Goal: Information Seeking & Learning: Learn about a topic

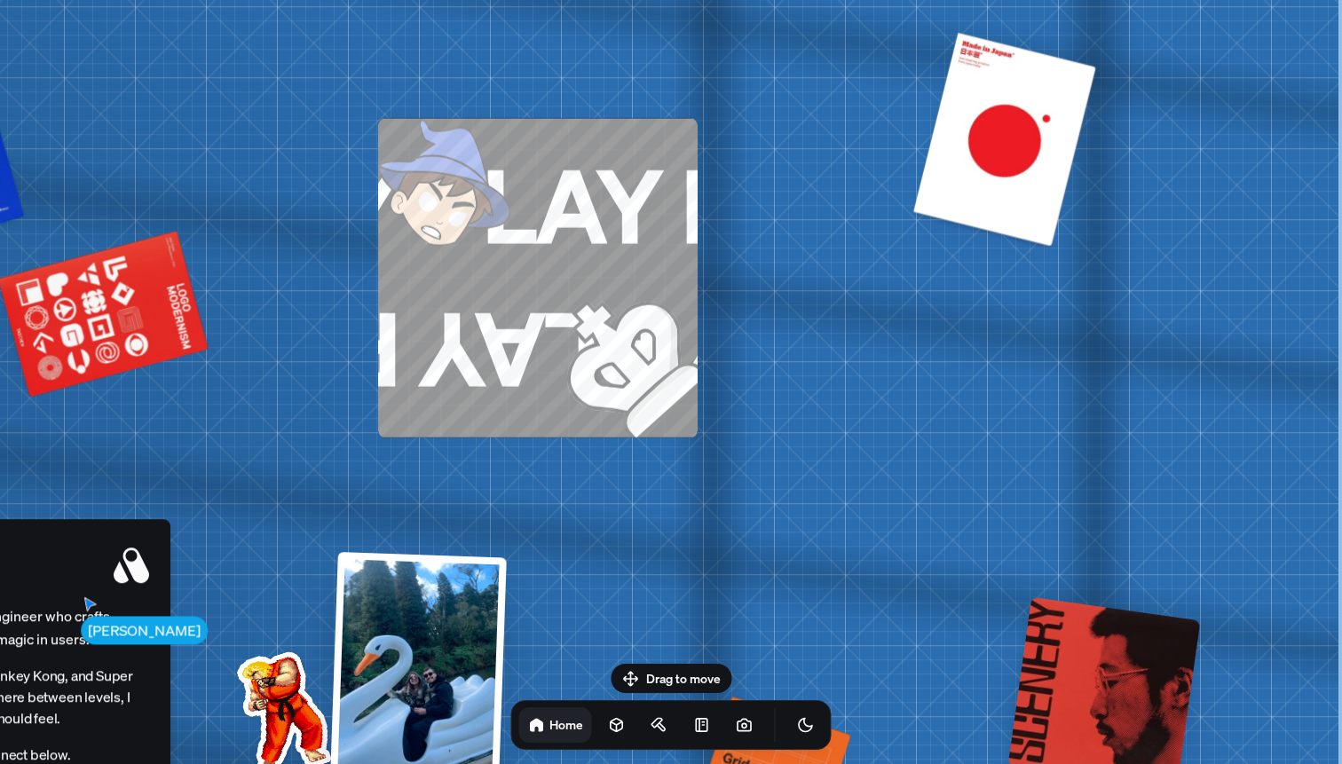
drag, startPoint x: 1058, startPoint y: 87, endPoint x: 584, endPoint y: 114, distance: 474.7
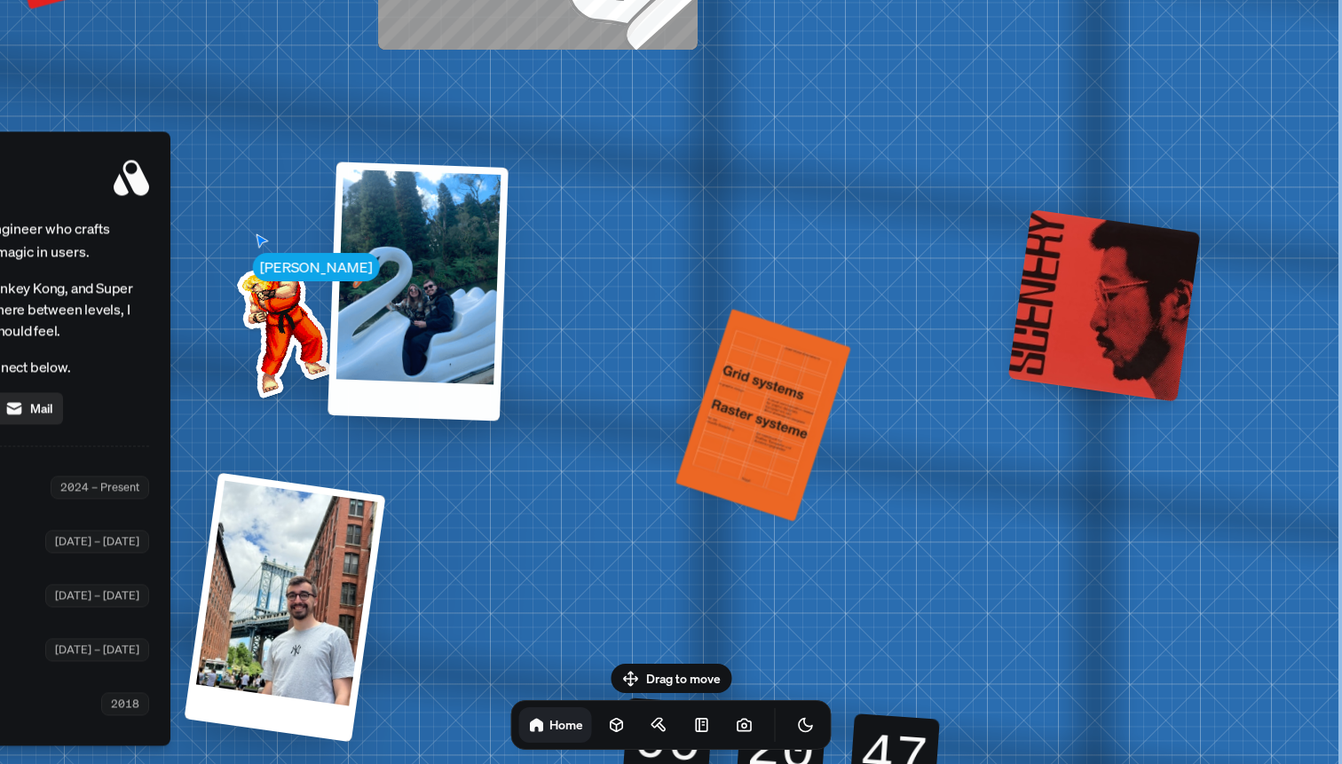
click at [407, 281] on div at bounding box center [418, 291] width 181 height 259
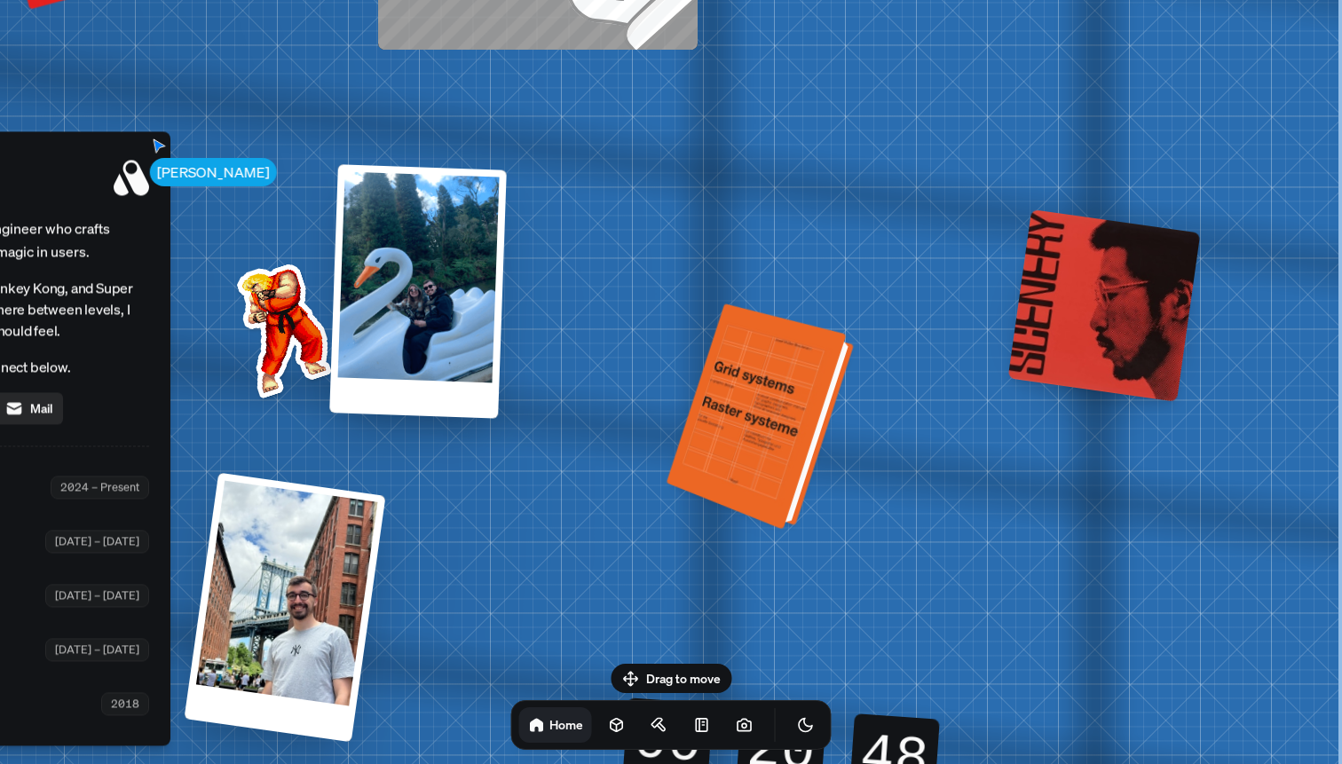
click at [760, 392] on div at bounding box center [763, 417] width 174 height 217
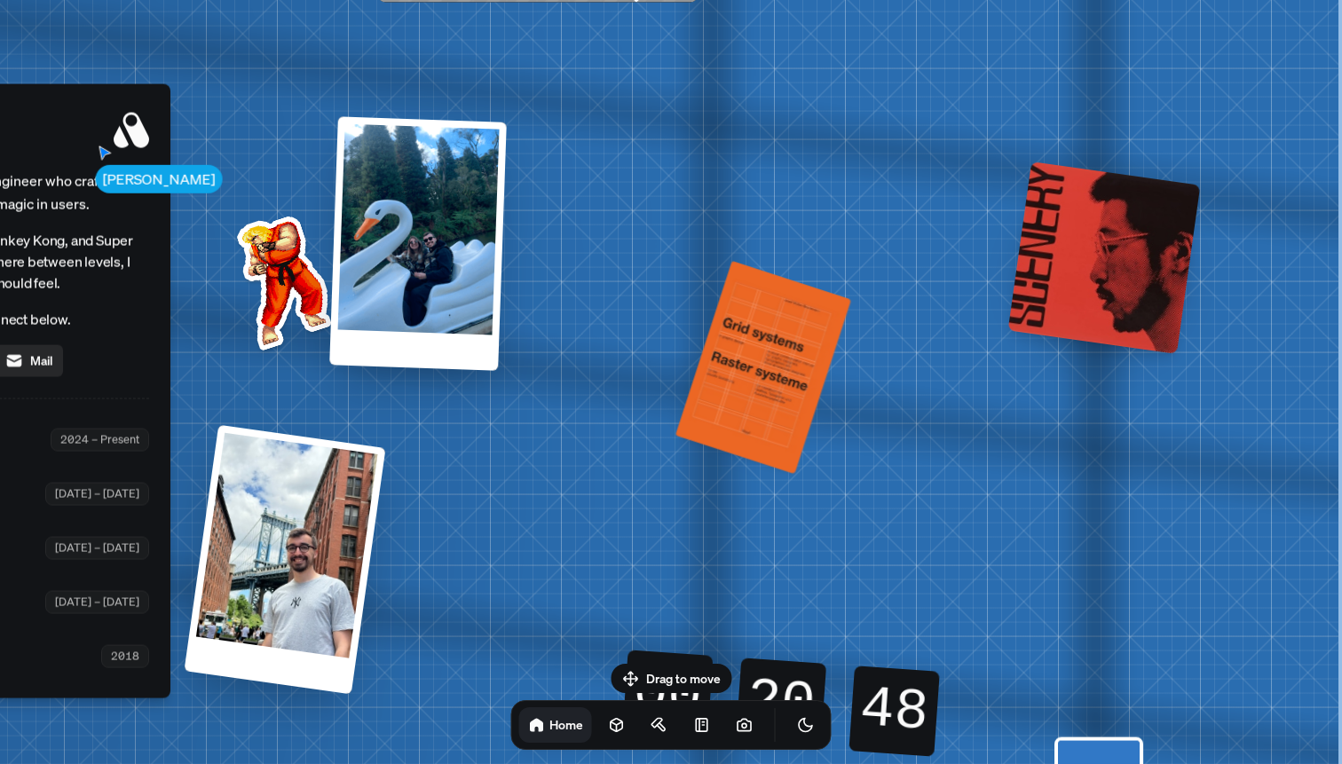
drag, startPoint x: 760, startPoint y: 392, endPoint x: 612, endPoint y: 344, distance: 155.8
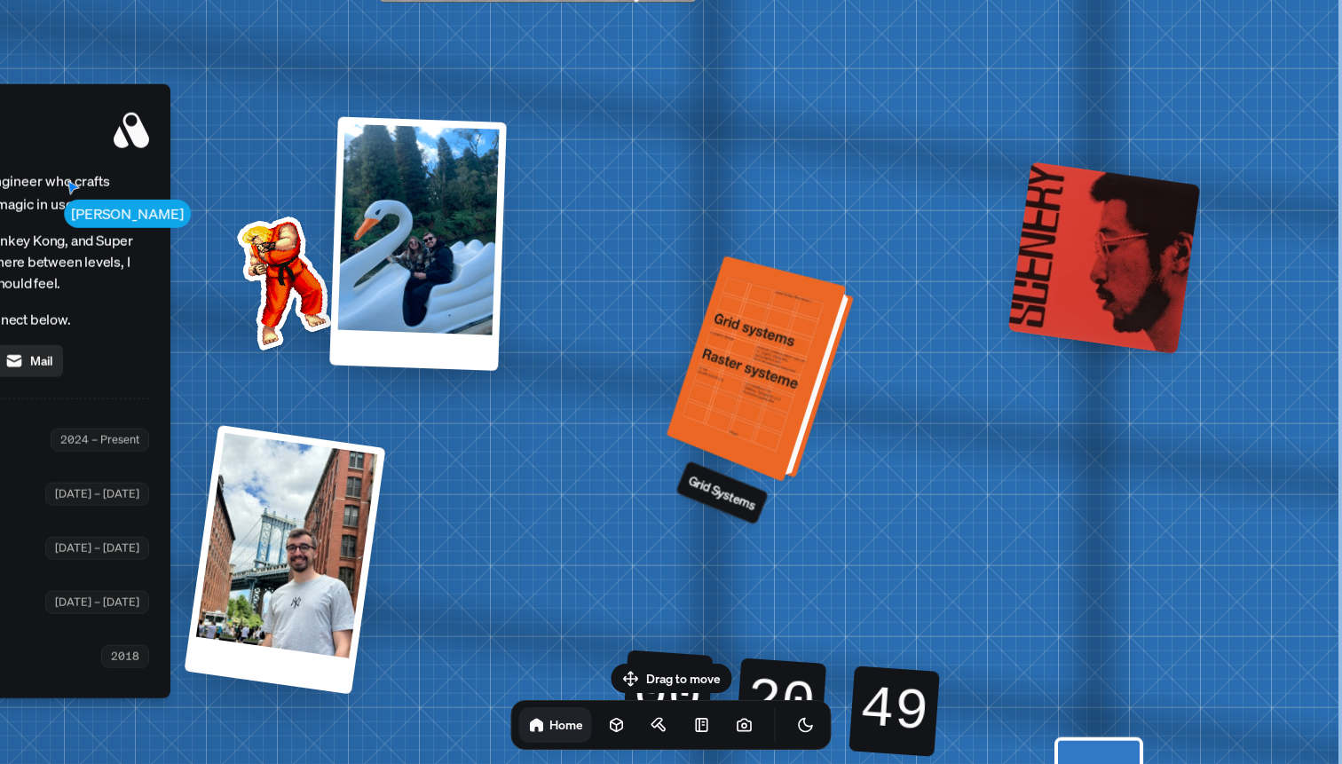
click at [767, 406] on div at bounding box center [763, 370] width 174 height 217
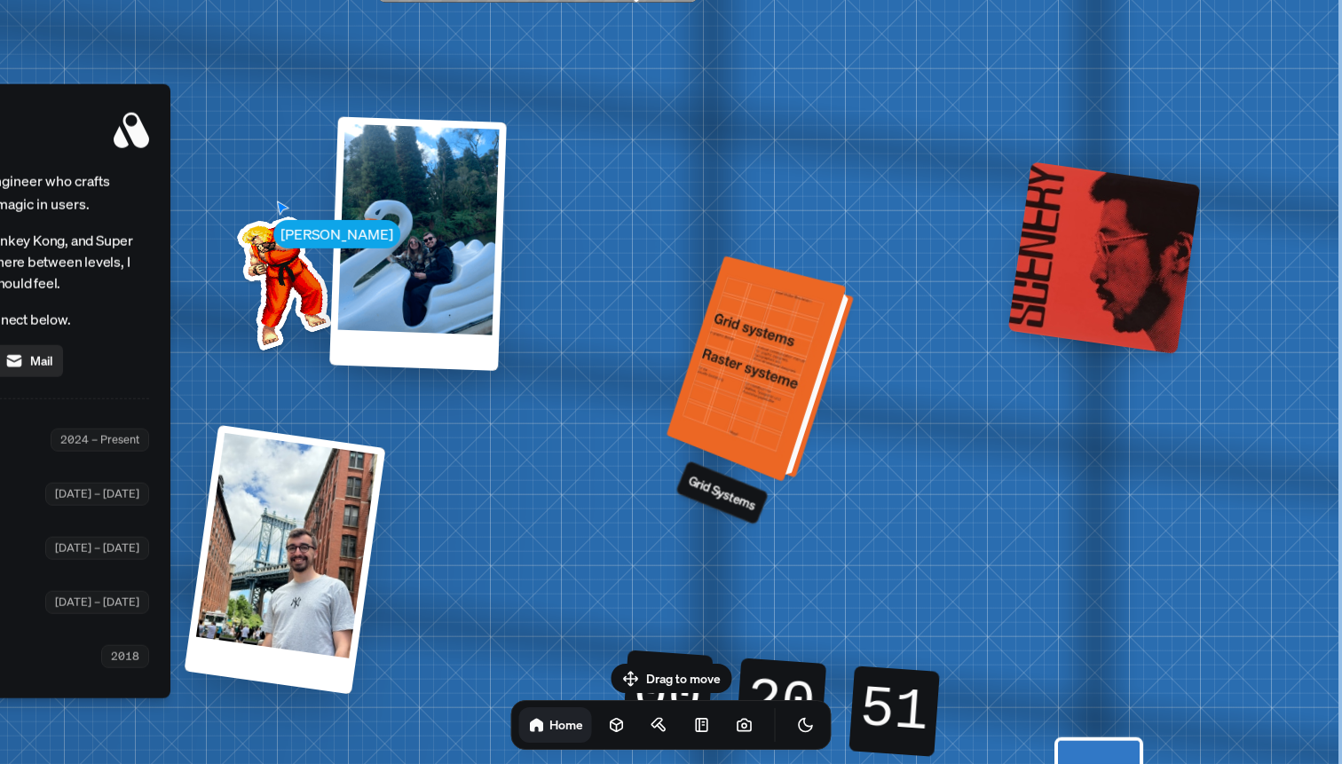
click at [753, 319] on div at bounding box center [763, 370] width 174 height 217
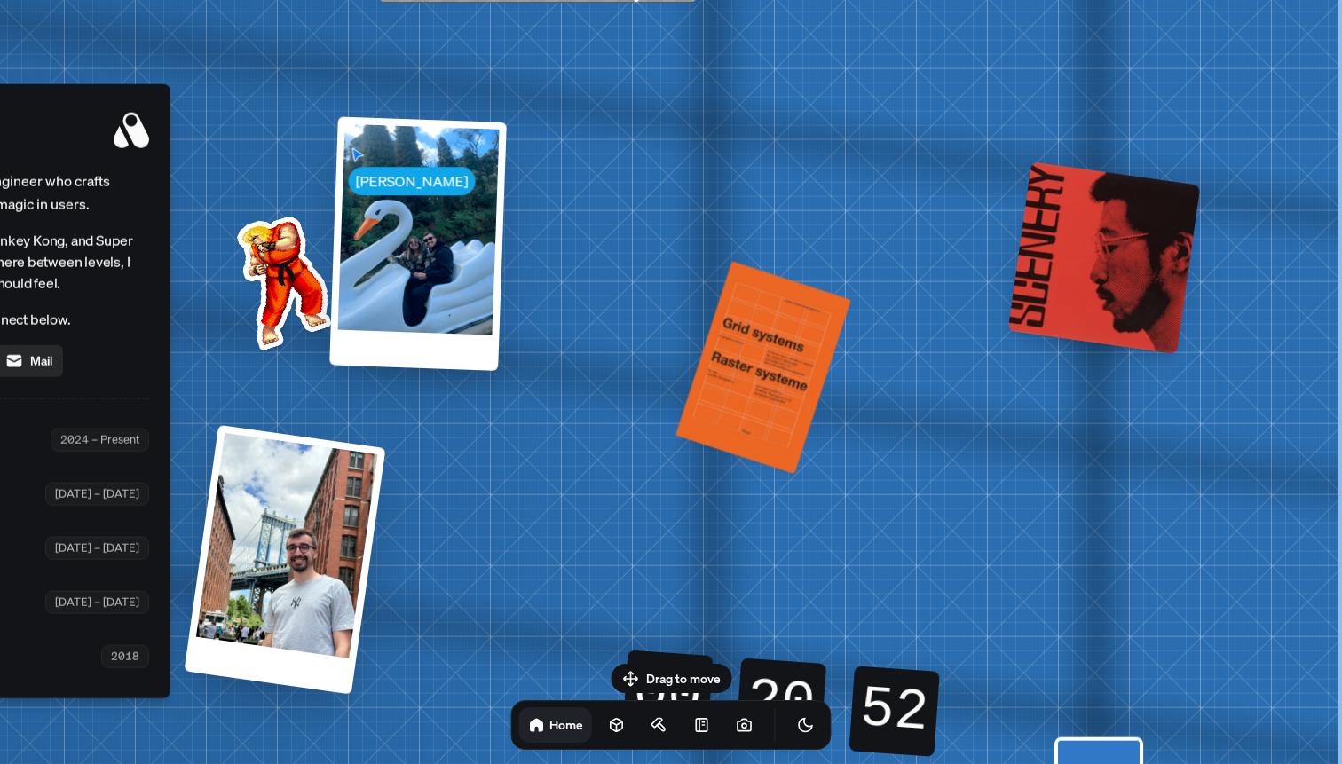
click at [1057, 279] on div at bounding box center [1104, 258] width 193 height 193
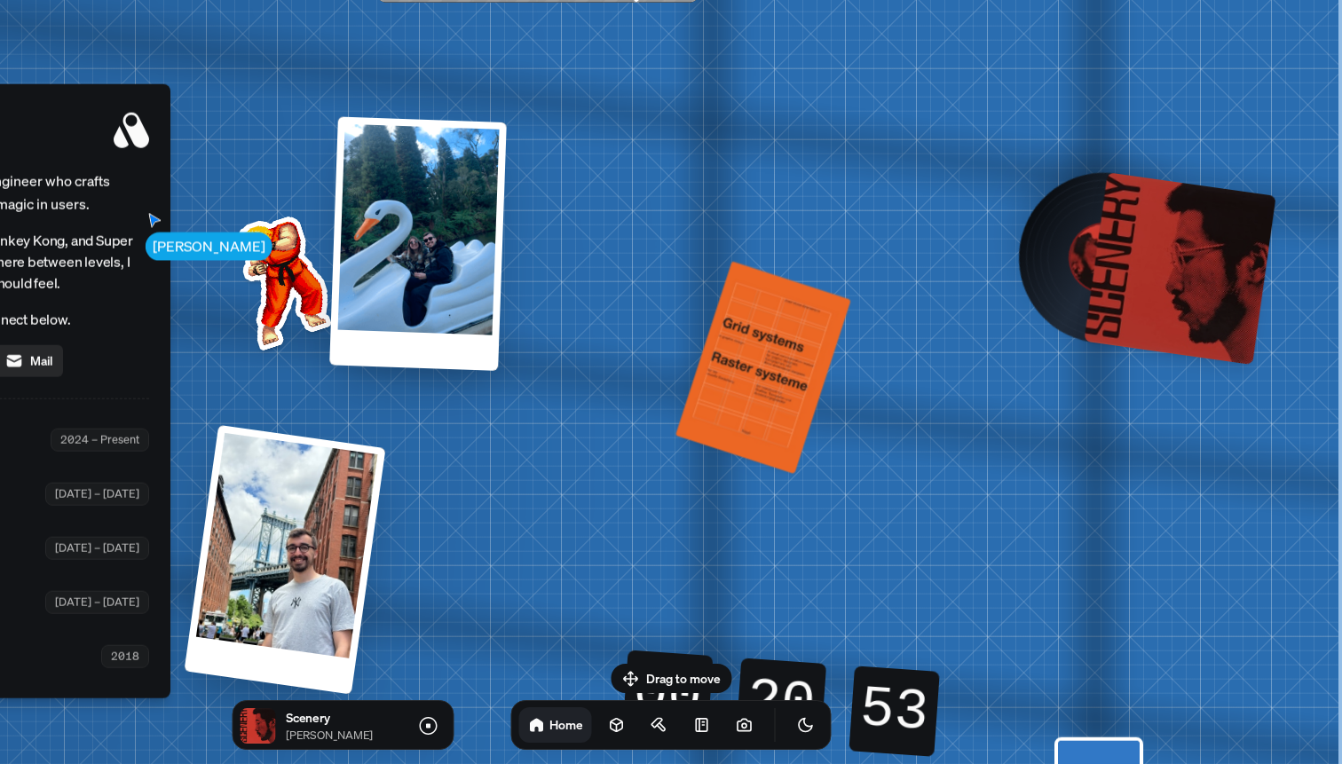
click at [1059, 280] on div at bounding box center [1104, 257] width 137 height 137
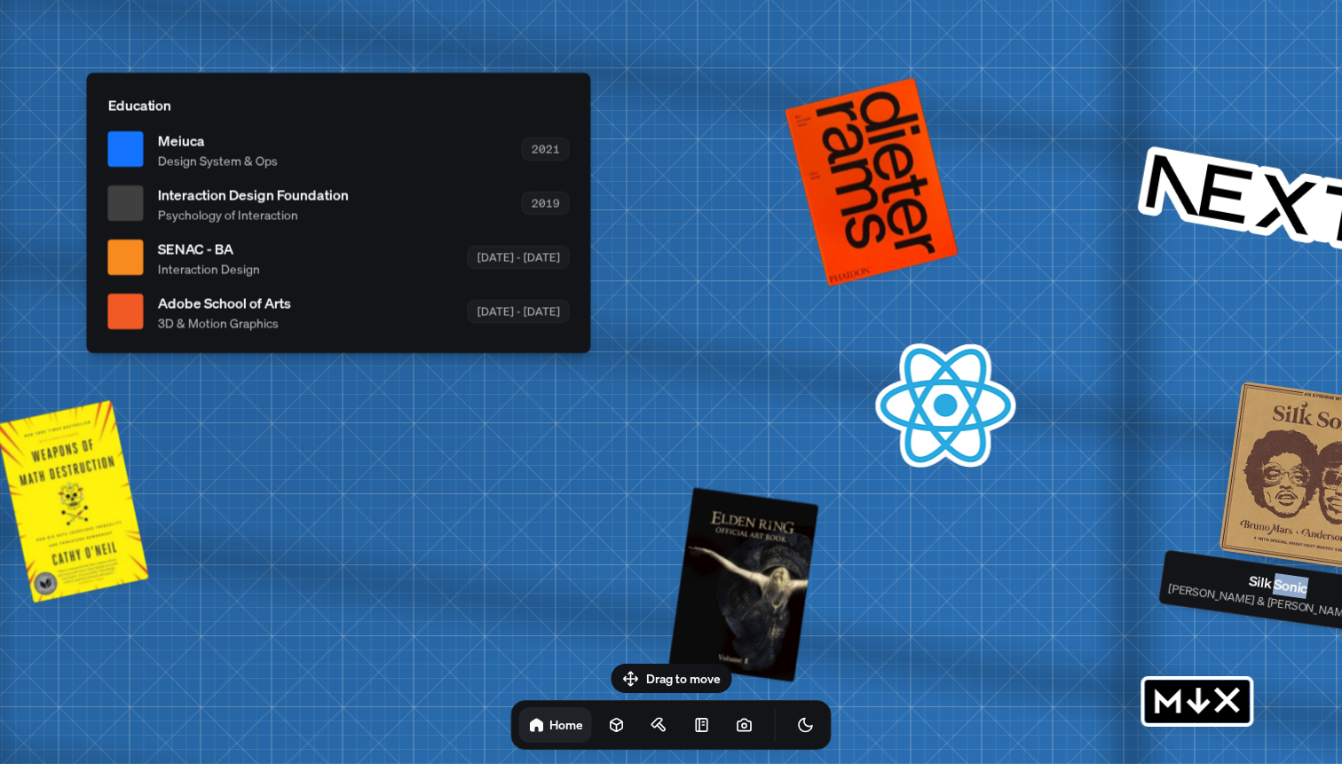
drag, startPoint x: 881, startPoint y: 472, endPoint x: 1297, endPoint y: 592, distance: 432.3
click at [1297, 592] on p "Silk Sonic" at bounding box center [1279, 583] width 218 height 51
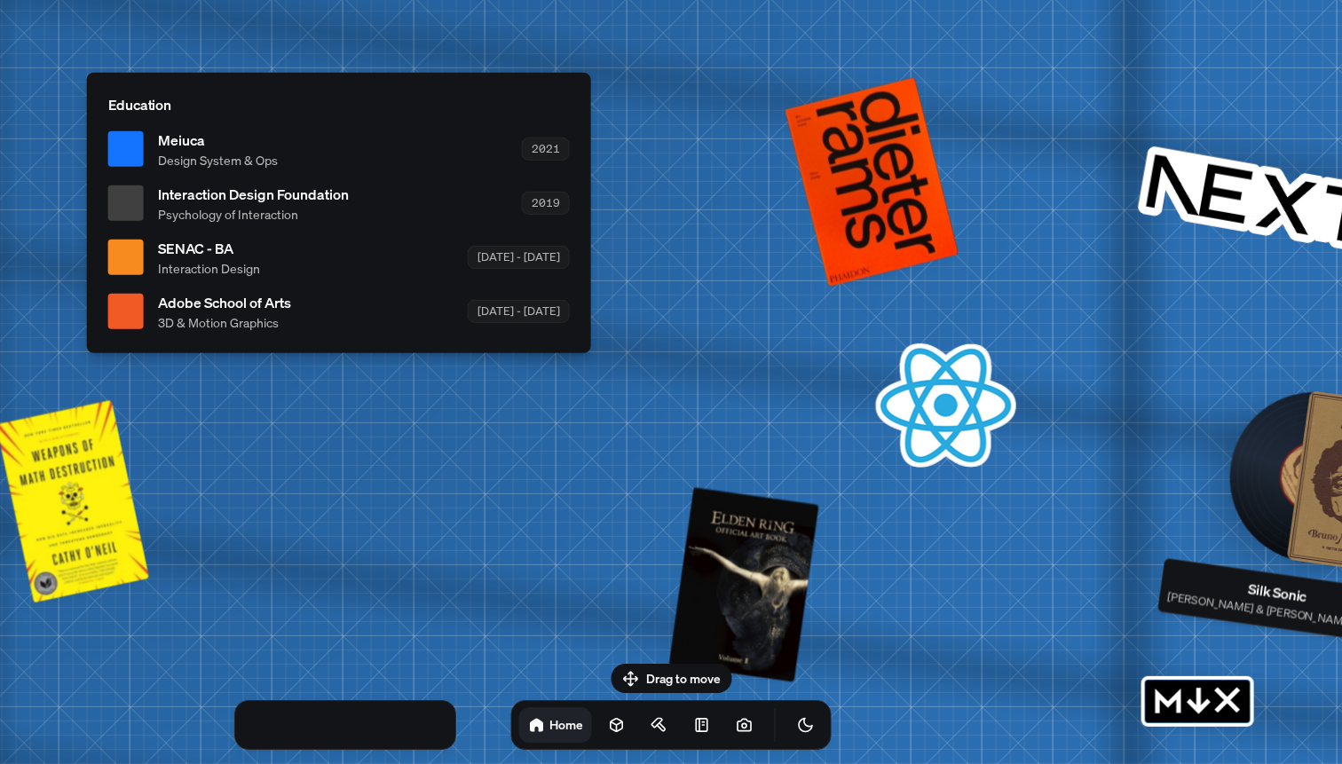
drag, startPoint x: 707, startPoint y: 332, endPoint x: 1135, endPoint y: 498, distance: 458.9
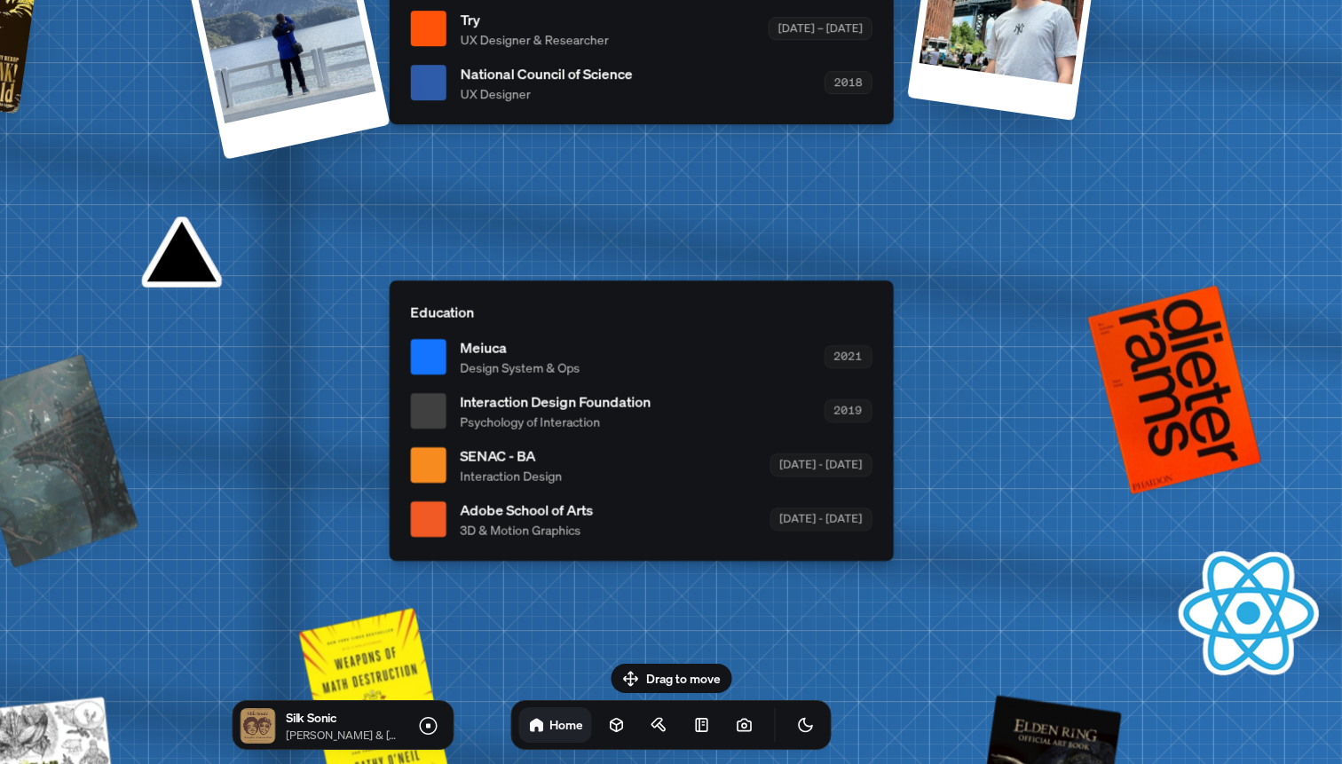
drag, startPoint x: 260, startPoint y: 103, endPoint x: 97, endPoint y: 130, distance: 165.6
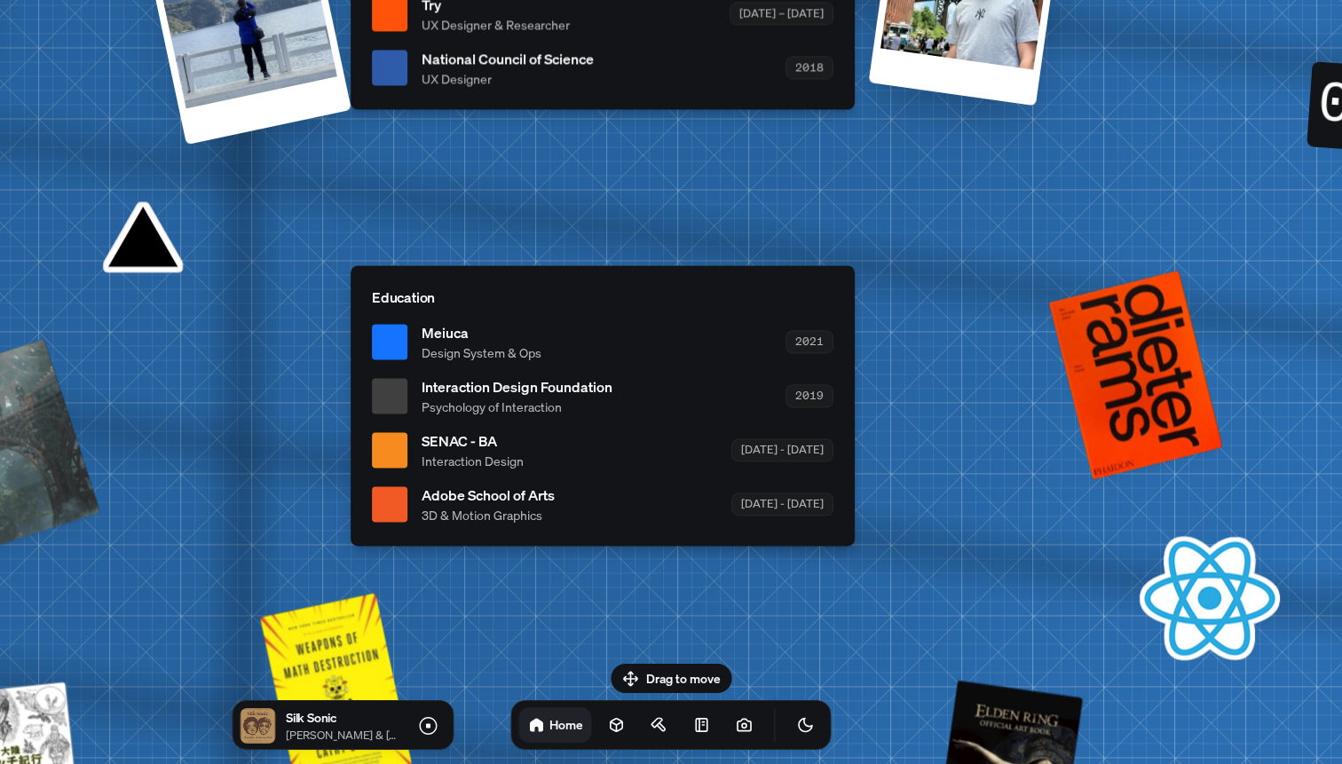
click at [743, 454] on div "SENAC - BA Interaction Design [DATE] - [DATE]" at bounding box center [628, 450] width 412 height 40
click at [793, 454] on div "[DATE] - [DATE]" at bounding box center [782, 450] width 102 height 22
click at [446, 448] on span "SENAC - BA" at bounding box center [473, 440] width 102 height 21
click at [469, 456] on span "Interaction Design" at bounding box center [473, 461] width 102 height 19
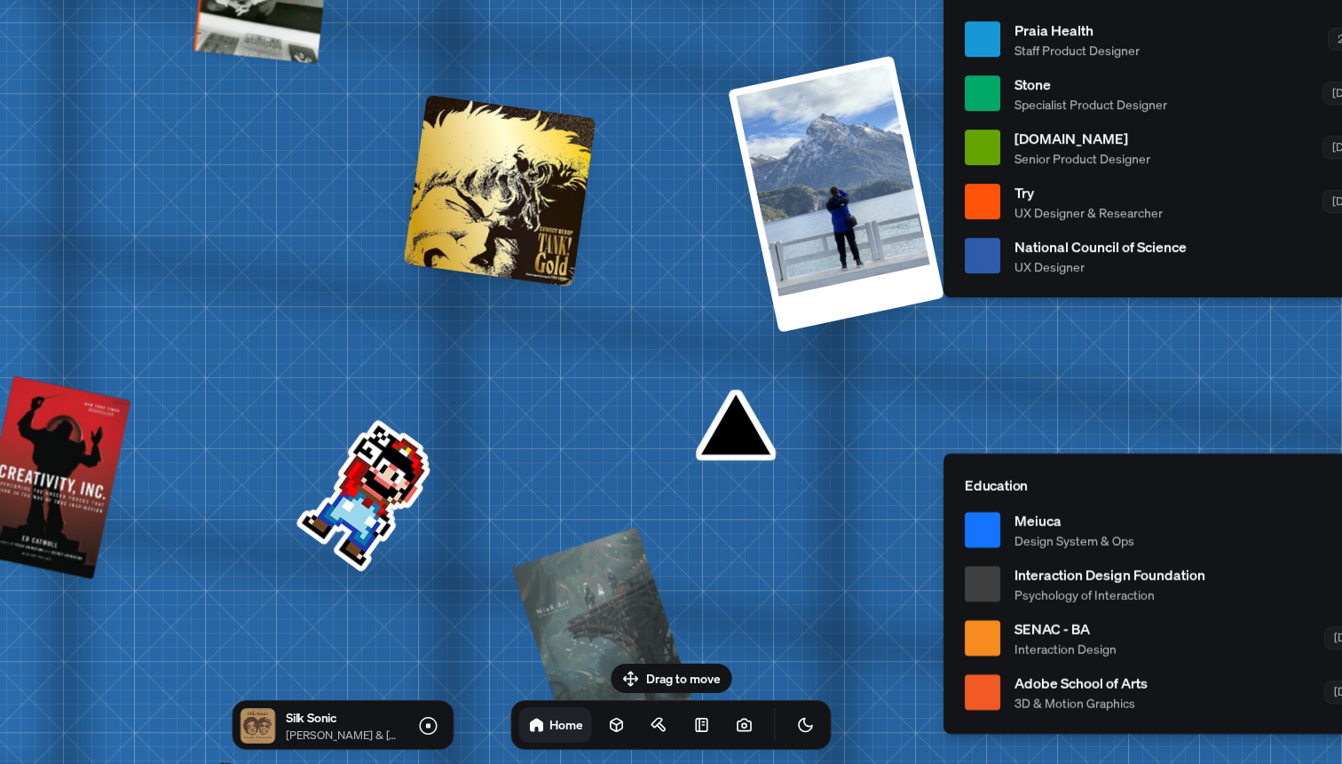
drag, startPoint x: 250, startPoint y: 328, endPoint x: 1008, endPoint y: 554, distance: 790.8
click at [1008, 554] on div "[PERSON_NAME] [PERSON_NAME] Design Engineer Welcome to my space on the internet…" at bounding box center [1199, 39] width 2656 height 2325
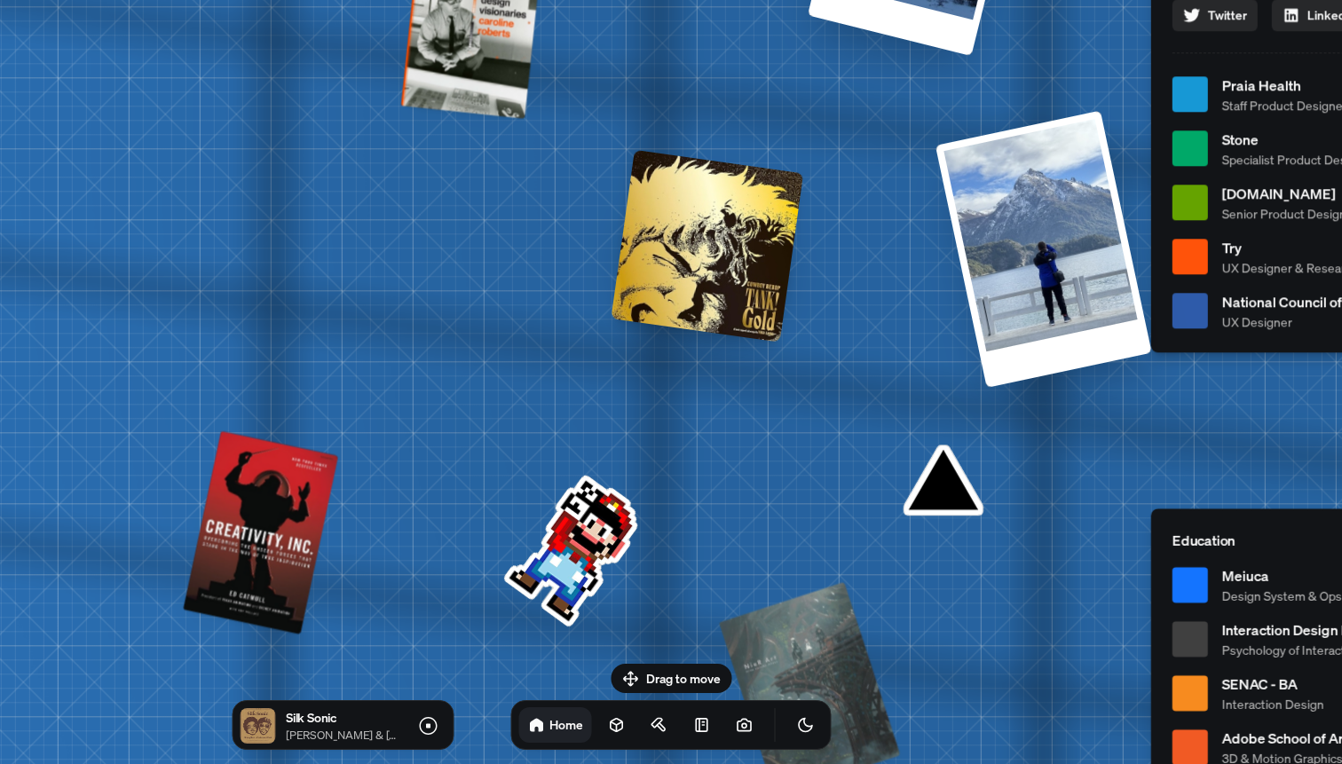
drag, startPoint x: 603, startPoint y: 409, endPoint x: 1154, endPoint y: 710, distance: 628.0
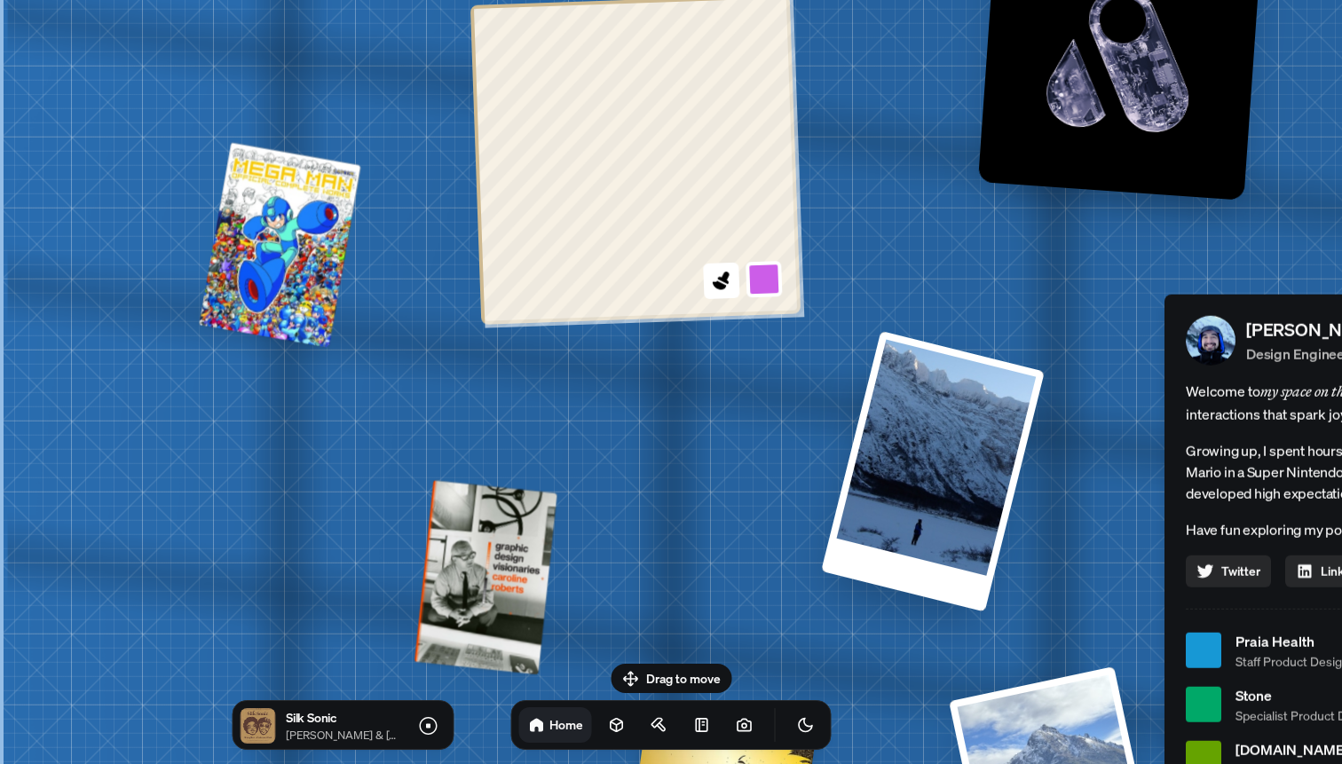
drag, startPoint x: 404, startPoint y: 406, endPoint x: 492, endPoint y: 679, distance: 287.1
click at [491, 0] on body "[PERSON_NAME] [PERSON_NAME] Design Engineer Welcome to my space on the internet…" at bounding box center [671, 0] width 1342 height 0
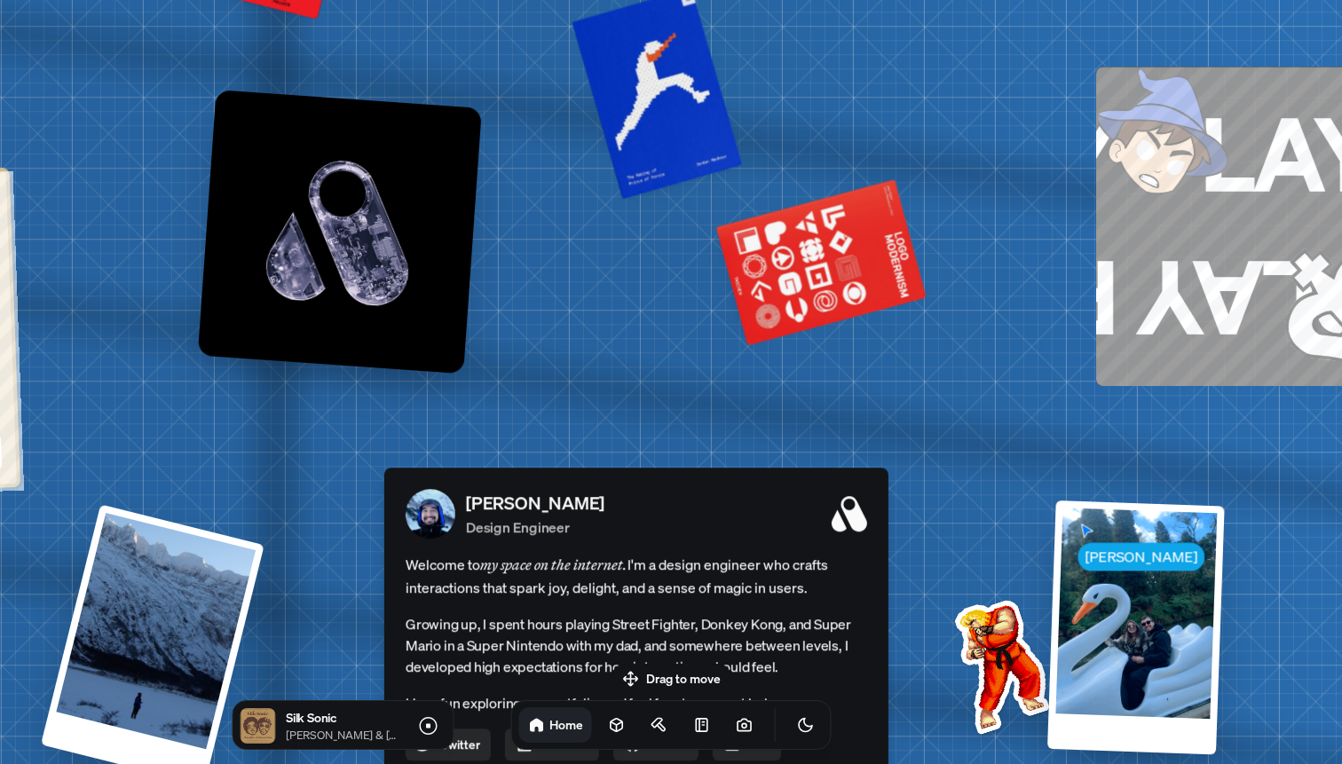
drag, startPoint x: 831, startPoint y: 186, endPoint x: 74, endPoint y: 526, distance: 829.9
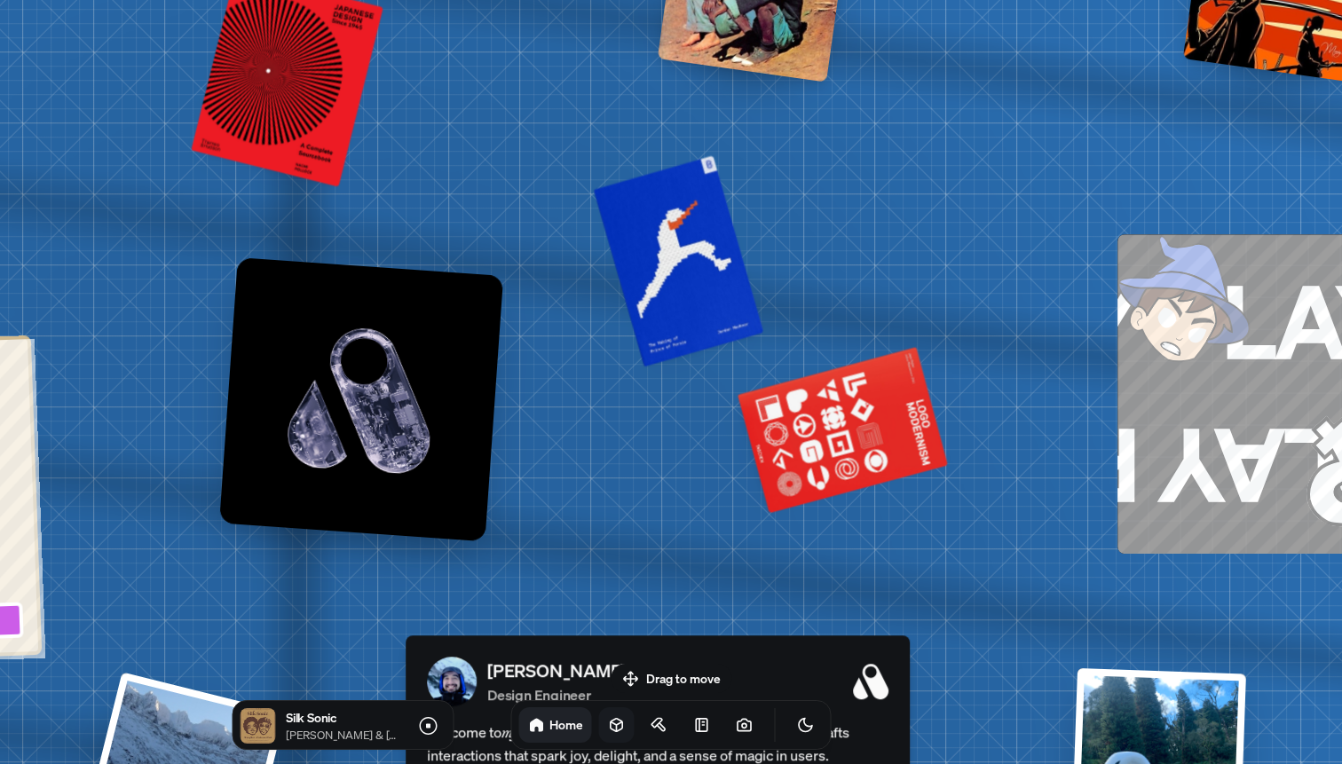
click at [602, 713] on link at bounding box center [617, 725] width 36 height 36
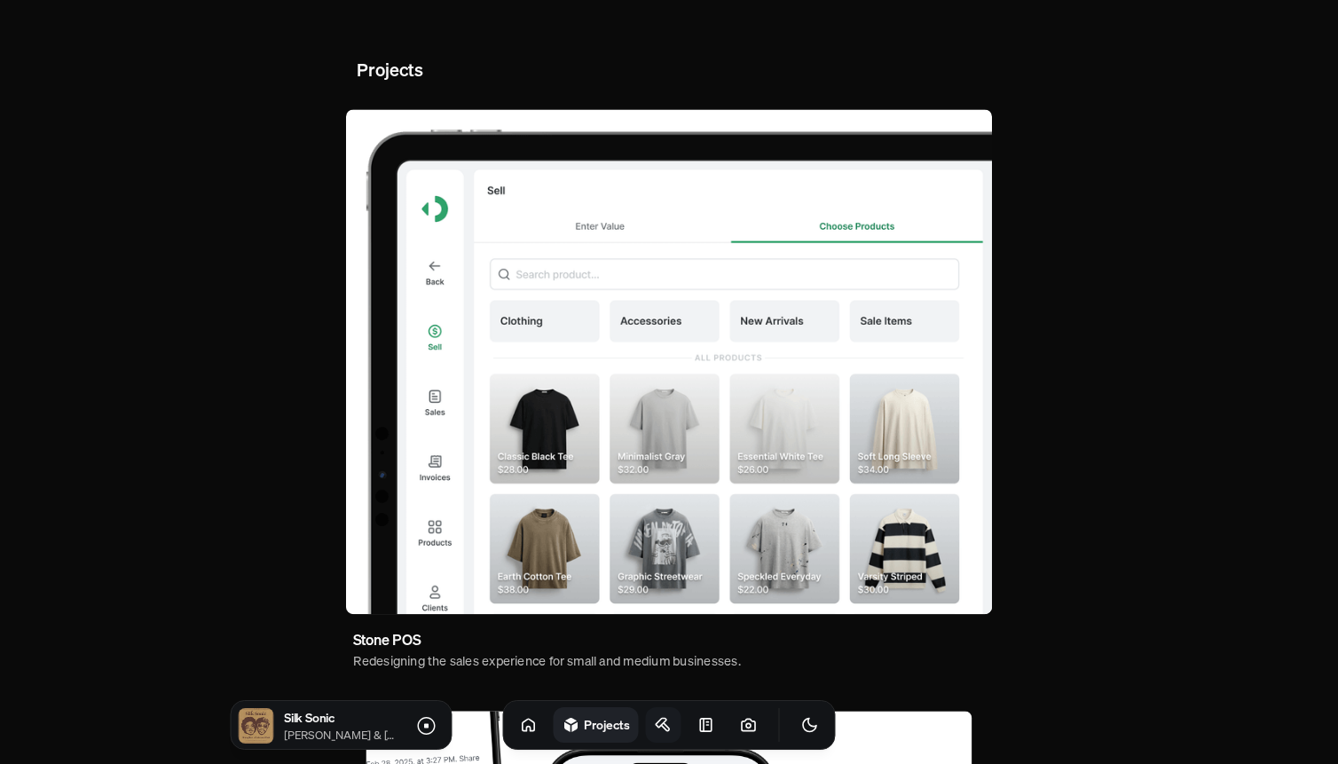
click at [652, 716] on link at bounding box center [664, 725] width 36 height 36
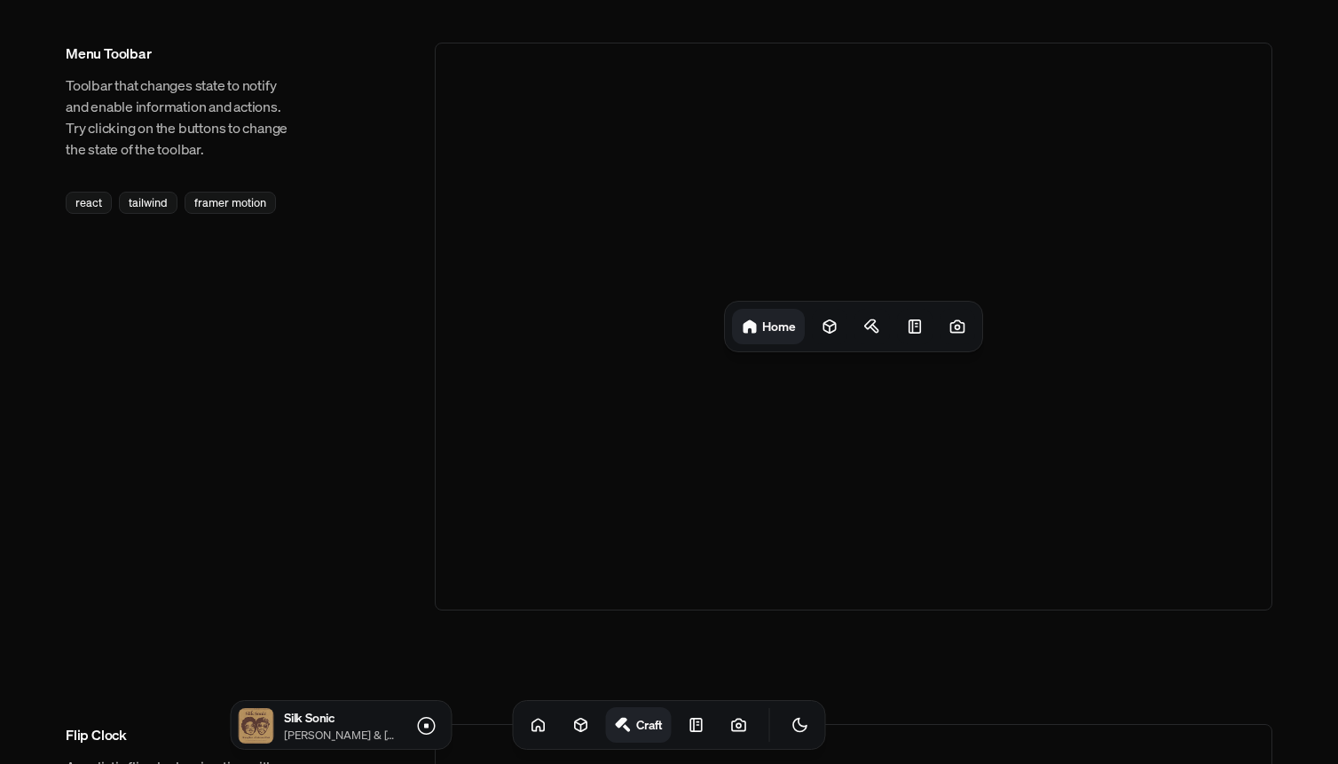
click at [674, 746] on div "Craft" at bounding box center [669, 725] width 313 height 50
click at [688, 723] on icon at bounding box center [697, 725] width 18 height 18
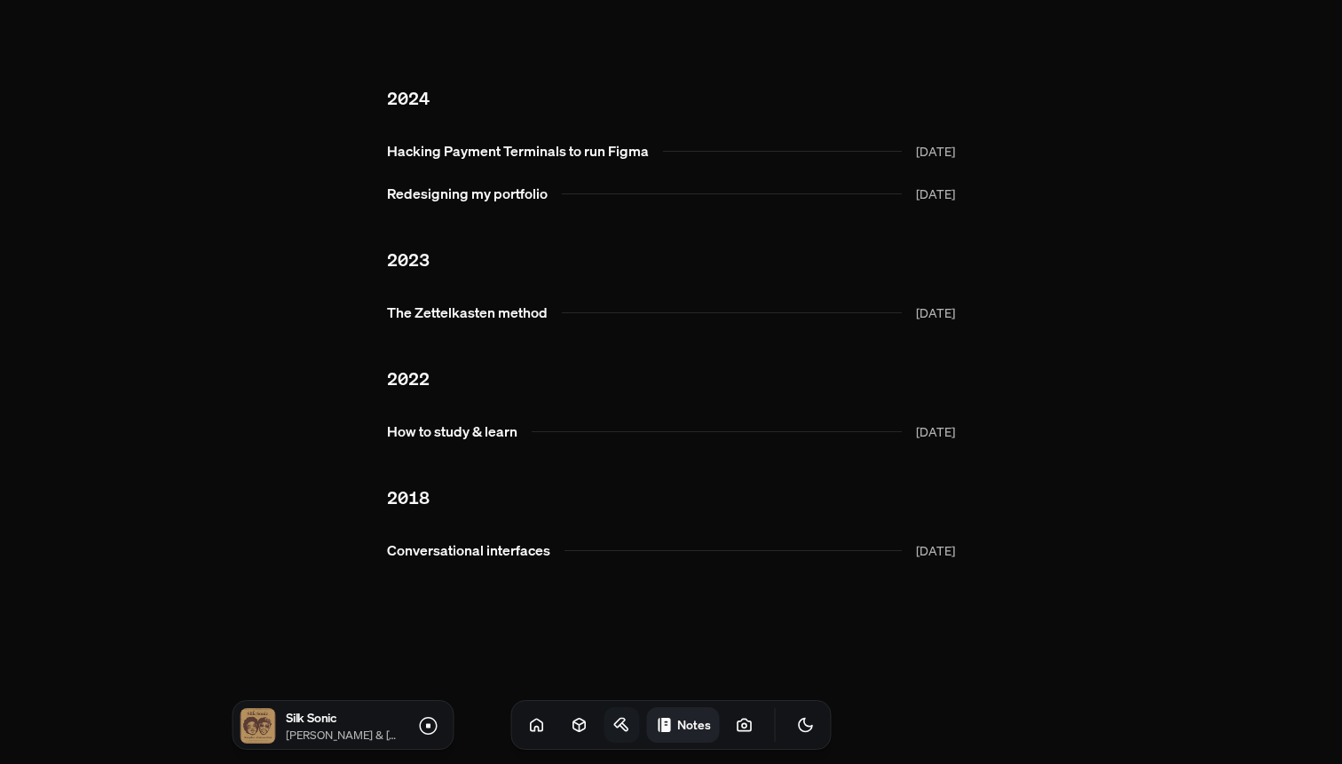
click at [618, 723] on div "Notes" at bounding box center [671, 725] width 320 height 50
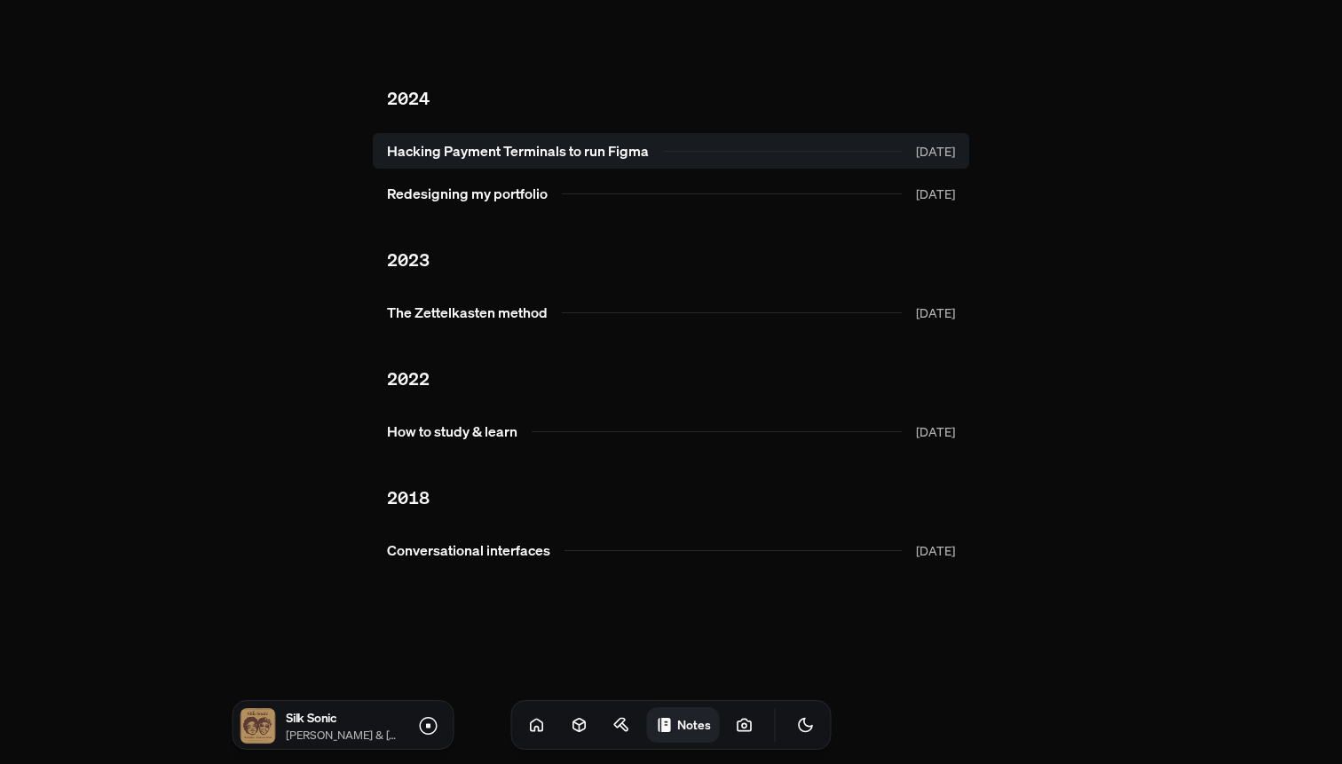
click at [533, 140] on link "Hacking Payment Terminals to run Figma [DATE]" at bounding box center [671, 151] width 596 height 36
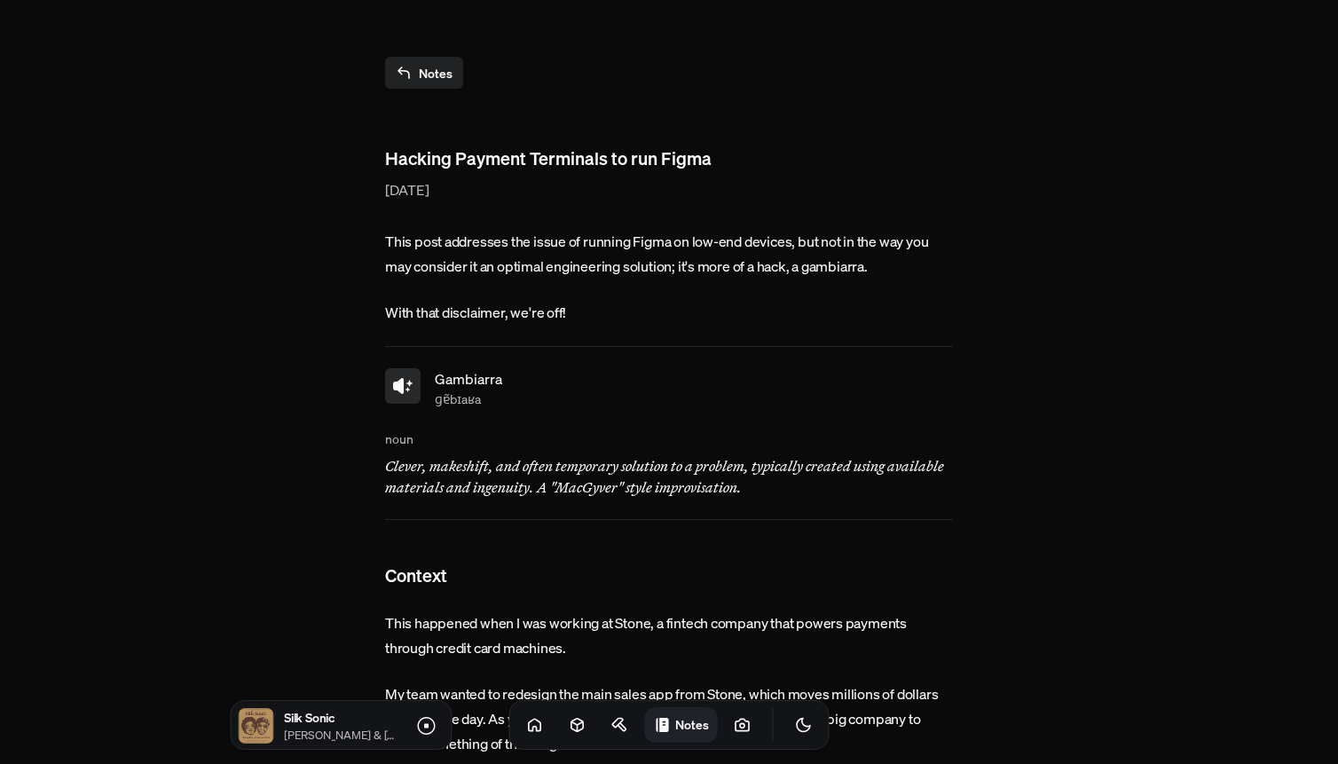
click at [442, 67] on link "Notes" at bounding box center [424, 73] width 78 height 32
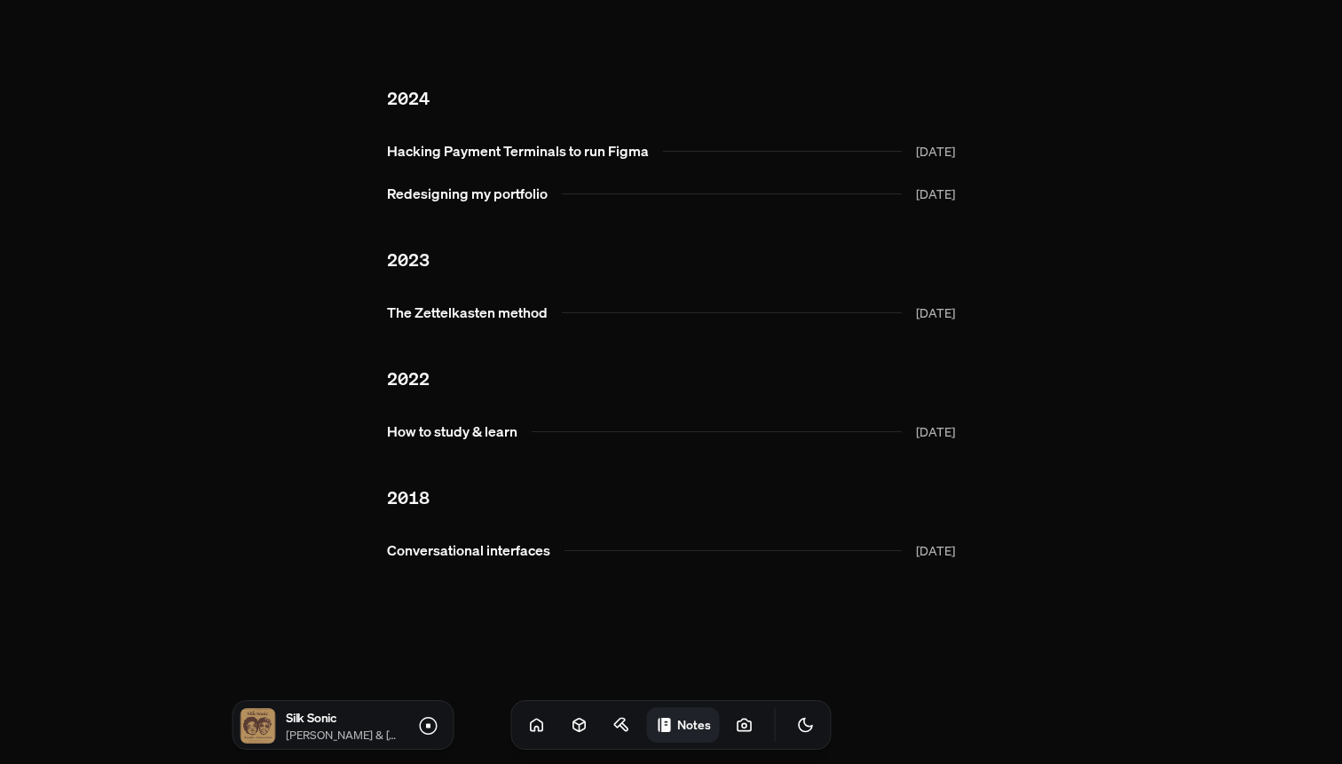
click at [436, 126] on ul "2024 Hacking Payment Terminals to run Figma [DATE] Redesigning my portfolio [DA…" at bounding box center [671, 312] width 568 height 511
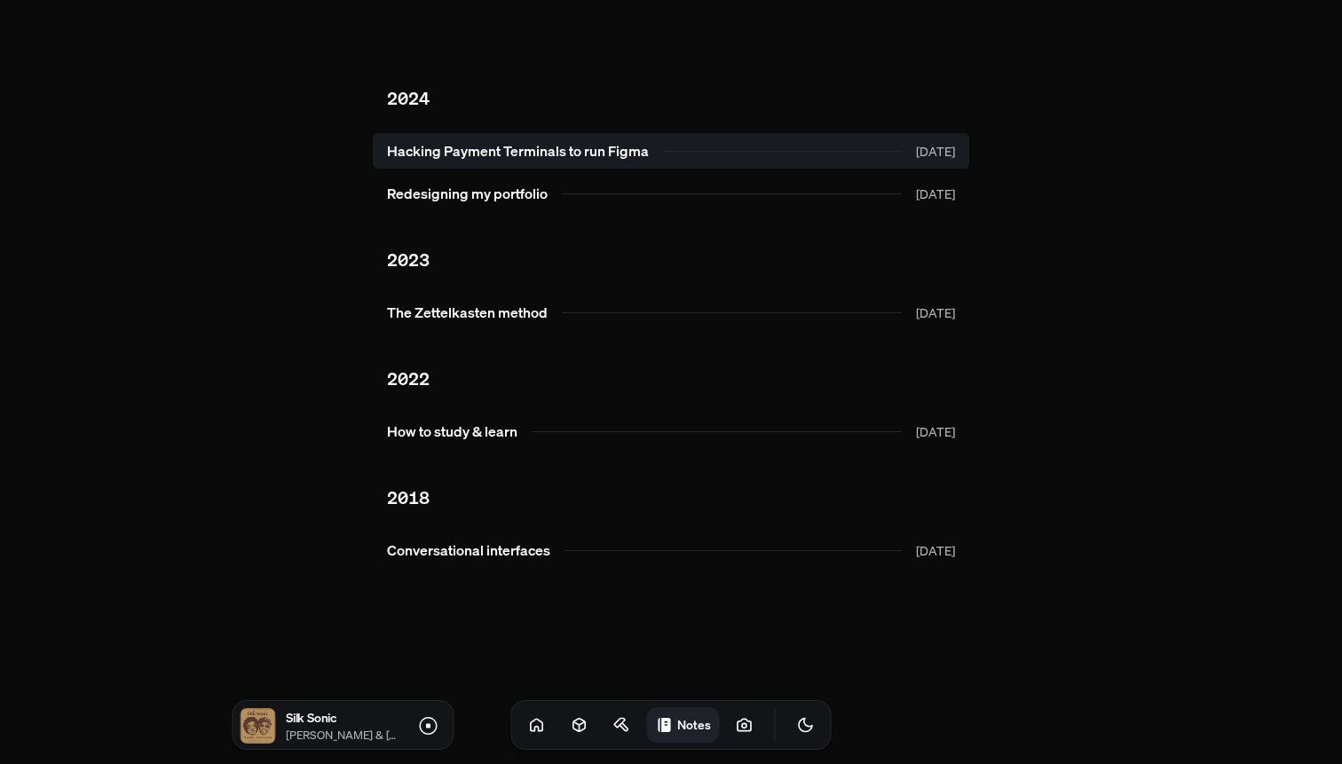
click at [445, 148] on link "Hacking Payment Terminals to run Figma [DATE]" at bounding box center [671, 151] width 596 height 36
